Goal: Task Accomplishment & Management: Manage account settings

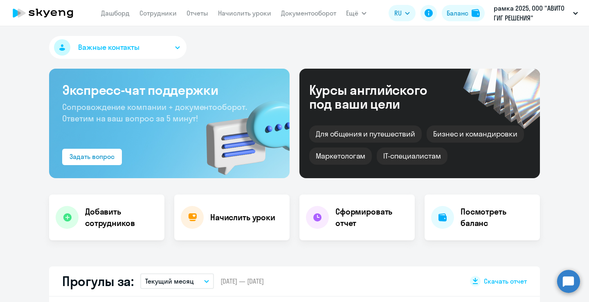
select select "30"
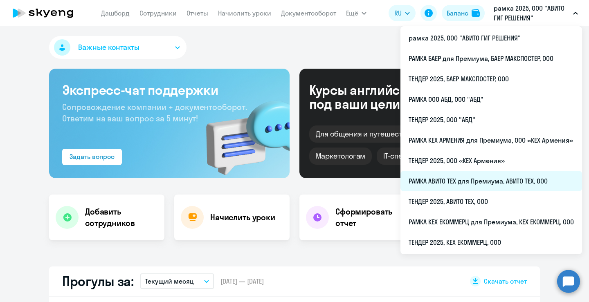
click at [481, 184] on li "РАМКА АВИТО ТЕХ для Премиума, АВИТО ТЕХ, ООО" at bounding box center [492, 181] width 182 height 20
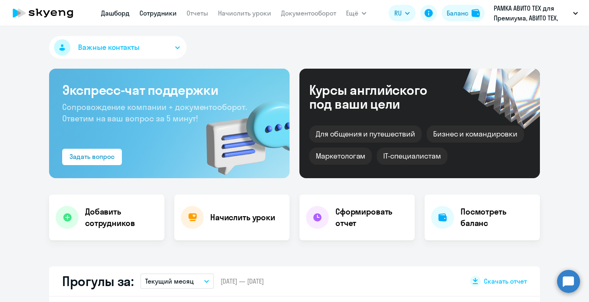
click at [156, 11] on link "Сотрудники" at bounding box center [158, 13] width 37 height 8
select select "30"
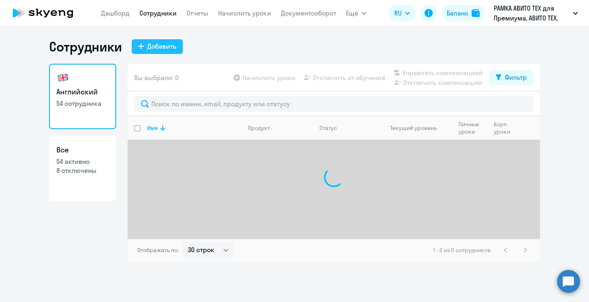
click at [149, 50] on div "Добавить" at bounding box center [161, 46] width 29 height 10
select select "english_adult_not_native_speaker_premium"
select select "3"
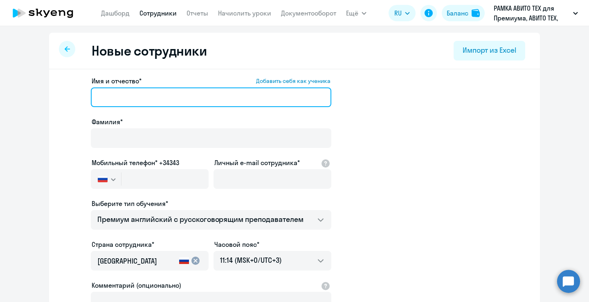
click at [185, 103] on input "Имя и отчество* Добавить себя как ученика" at bounding box center [211, 98] width 241 height 20
drag, startPoint x: 185, startPoint y: 102, endPoint x: 123, endPoint y: 99, distance: 62.7
click at [123, 99] on input "[PERSON_NAME]" at bounding box center [211, 98] width 241 height 20
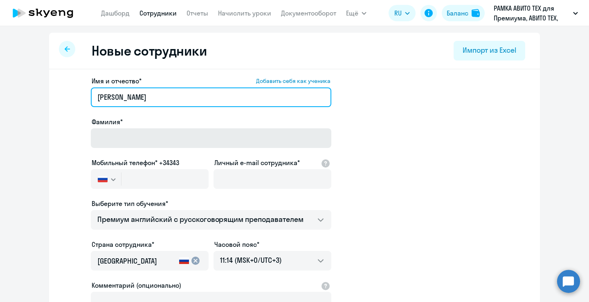
type input "[PERSON_NAME]"
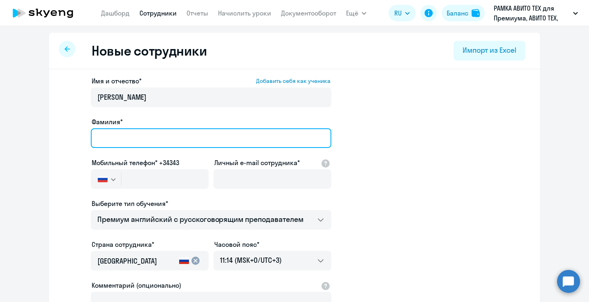
click at [124, 140] on input "Фамилия*" at bounding box center [211, 139] width 241 height 20
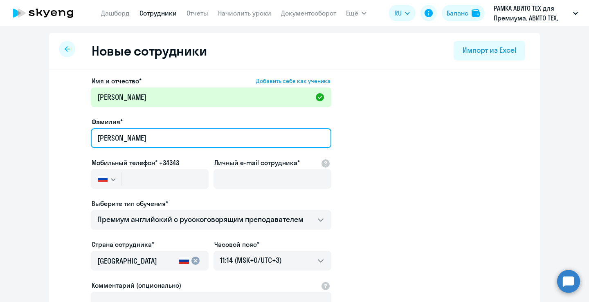
type input "[PERSON_NAME]"
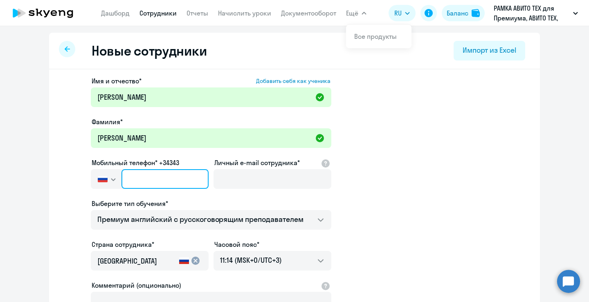
click at [180, 176] on input "text" at bounding box center [165, 179] width 87 height 20
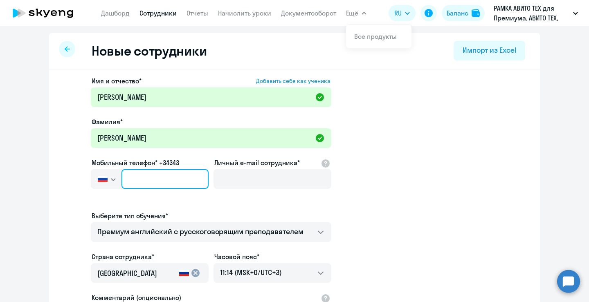
paste input "[PHONE_NUMBER]"
type input "[PHONE_NUMBER]"
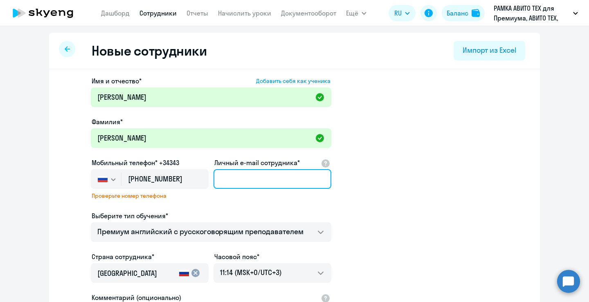
click at [235, 179] on input "Личный e-mail сотрудника*" at bounding box center [273, 179] width 118 height 20
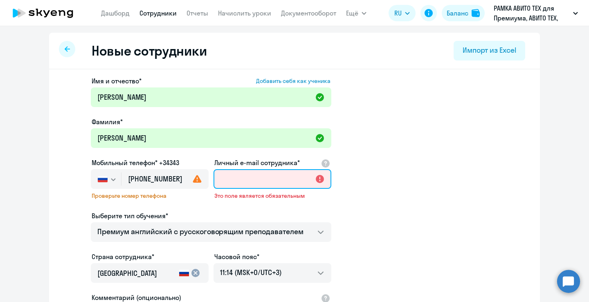
paste input "[EMAIL_ADDRESS][DOMAIN_NAME]"
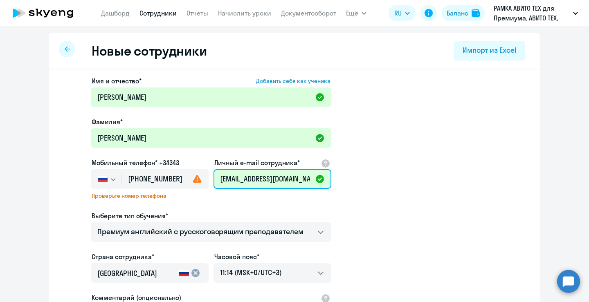
type input "[EMAIL_ADDRESS][DOMAIN_NAME]"
click at [445, 196] on app-new-student-form "Имя и отчество* Добавить себя как ученика [PERSON_NAME]* [PERSON_NAME] Мобильны…" at bounding box center [294, 228] width 465 height 304
click at [194, 181] on icon at bounding box center [197, 179] width 10 height 10
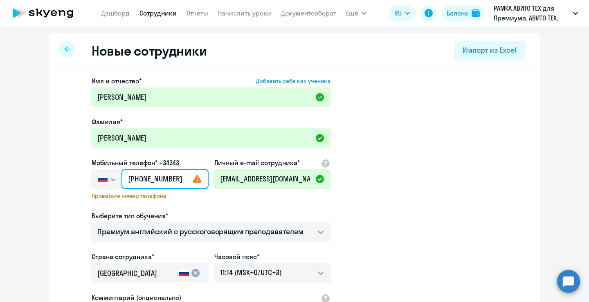
click at [180, 181] on input "[PHONE_NUMBER]" at bounding box center [165, 179] width 87 height 20
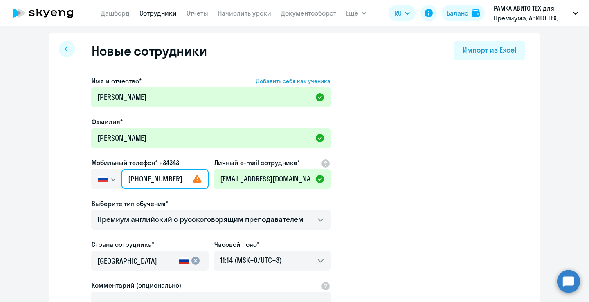
type input "[PHONE_NUMBER]"
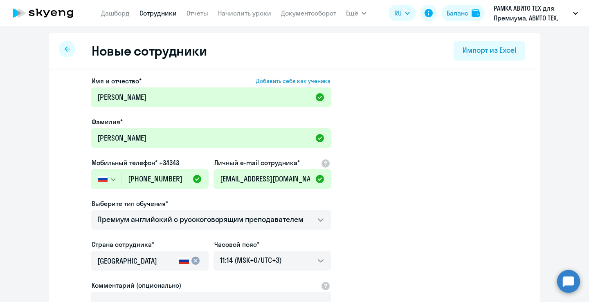
click at [430, 221] on app-new-student-form "Имя и отчество* Добавить себя как ученика [PERSON_NAME]* [PERSON_NAME] Мобильны…" at bounding box center [294, 222] width 465 height 292
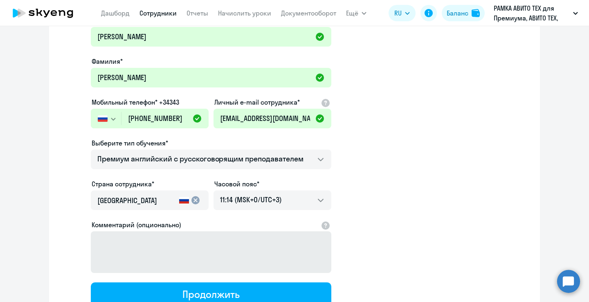
scroll to position [123, 0]
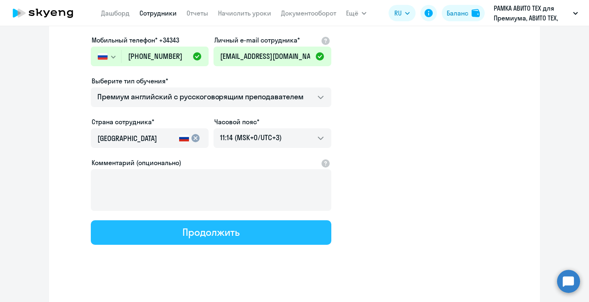
click at [219, 235] on div "Продолжить" at bounding box center [211, 232] width 57 height 13
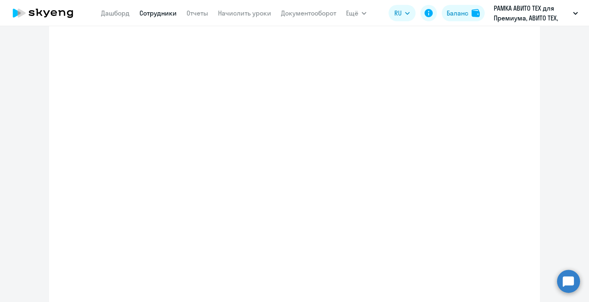
select select "english_adult_not_native_speaker_premium"
select select "3"
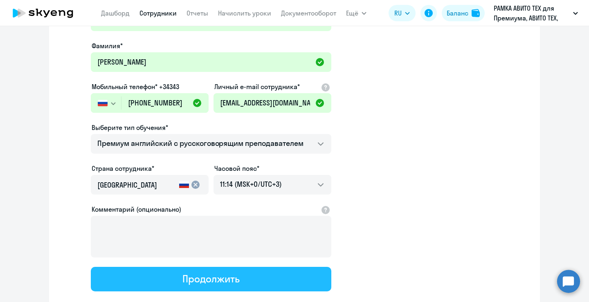
scroll to position [0, 0]
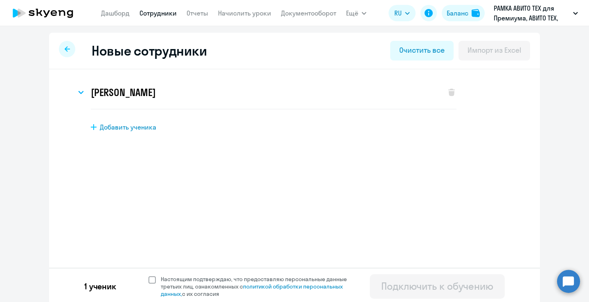
click at [149, 277] on span at bounding box center [152, 280] width 7 height 7
click at [148, 276] on input "Настоящим подтверждаю, что предоставляю персональные данные третьих лиц, ознако…" at bounding box center [148, 275] width 0 height 0
checkbox input "true"
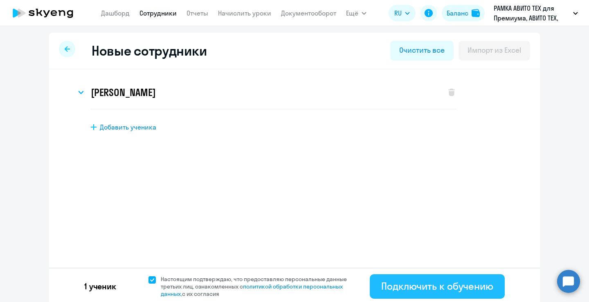
click at [424, 291] on div "Подключить к обучению" at bounding box center [437, 286] width 112 height 13
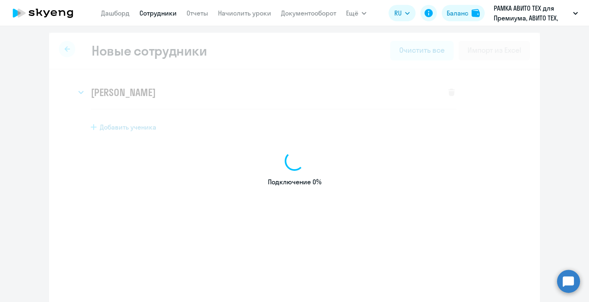
select select "english_adult_not_native_speaker_premium"
select select "3"
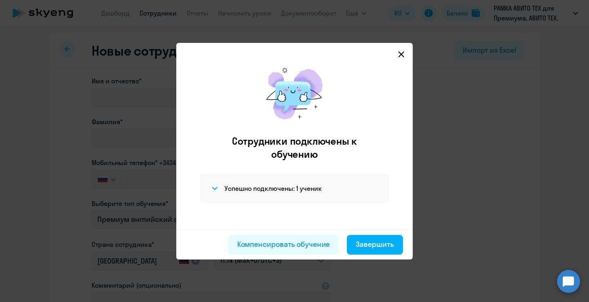
click at [265, 183] on div "Успешно подключены: 1 ученик" at bounding box center [294, 188] width 189 height 29
click at [214, 188] on icon at bounding box center [215, 188] width 6 height 3
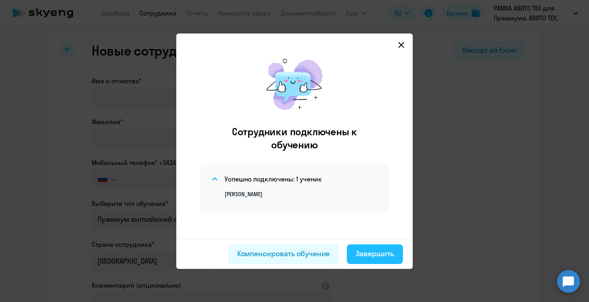
click at [386, 251] on div "Завершить" at bounding box center [375, 254] width 38 height 11
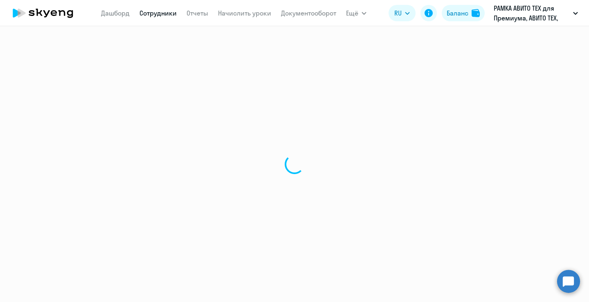
select select "30"
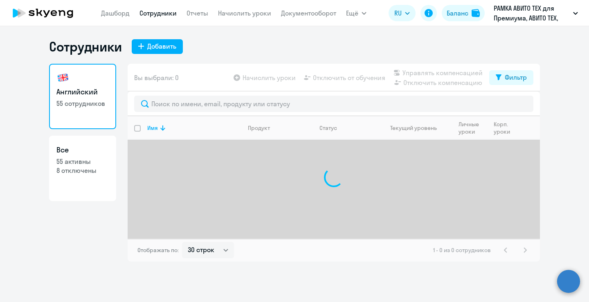
select select "30"
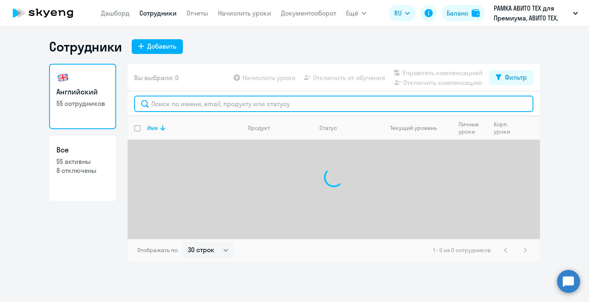
click at [193, 104] on input "text" at bounding box center [333, 104] width 399 height 16
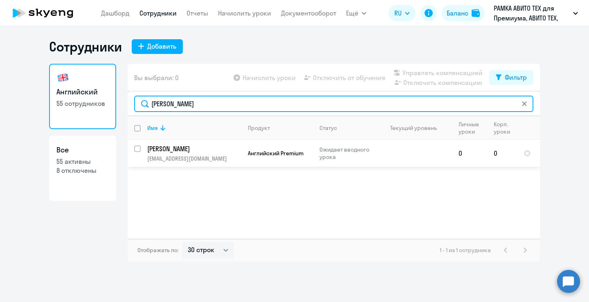
type input "андрианов"
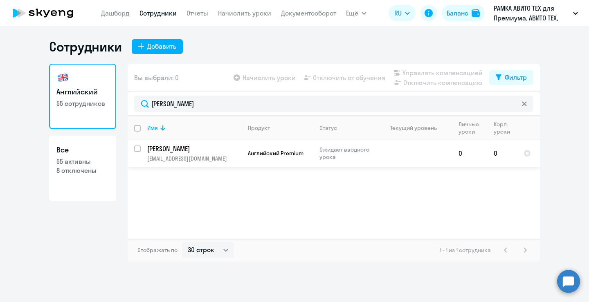
click at [139, 150] on input "select row 42996152" at bounding box center [142, 154] width 16 height 16
checkbox input "true"
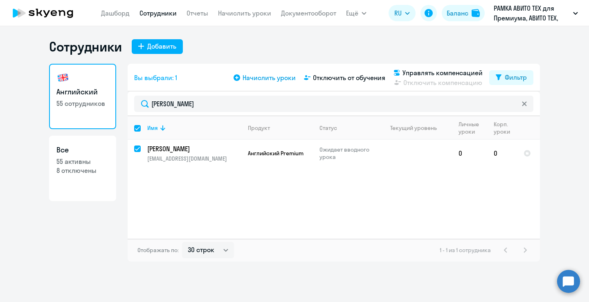
click at [238, 79] on icon at bounding box center [237, 77] width 7 height 7
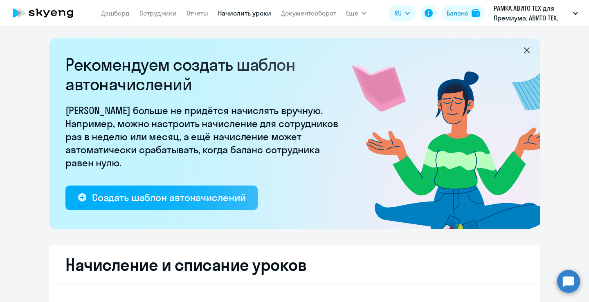
select select "10"
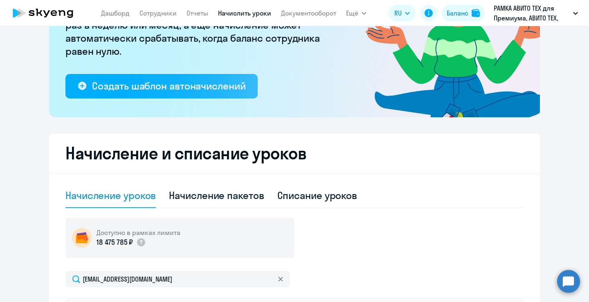
scroll to position [246, 0]
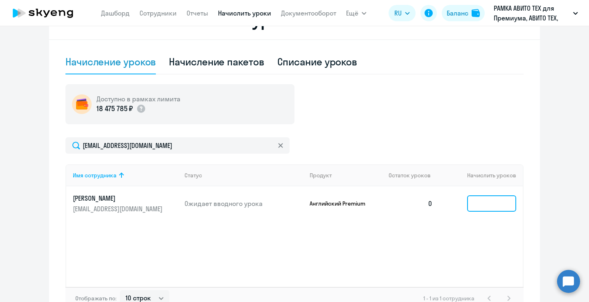
click at [488, 209] on input at bounding box center [491, 204] width 49 height 16
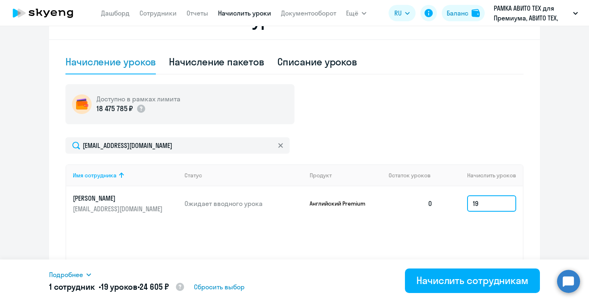
type input "19"
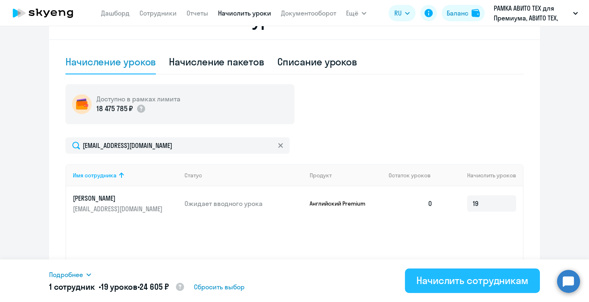
click at [503, 277] on div "Начислить сотрудникам" at bounding box center [473, 280] width 112 height 13
